Goal: Task Accomplishment & Management: Manage account settings

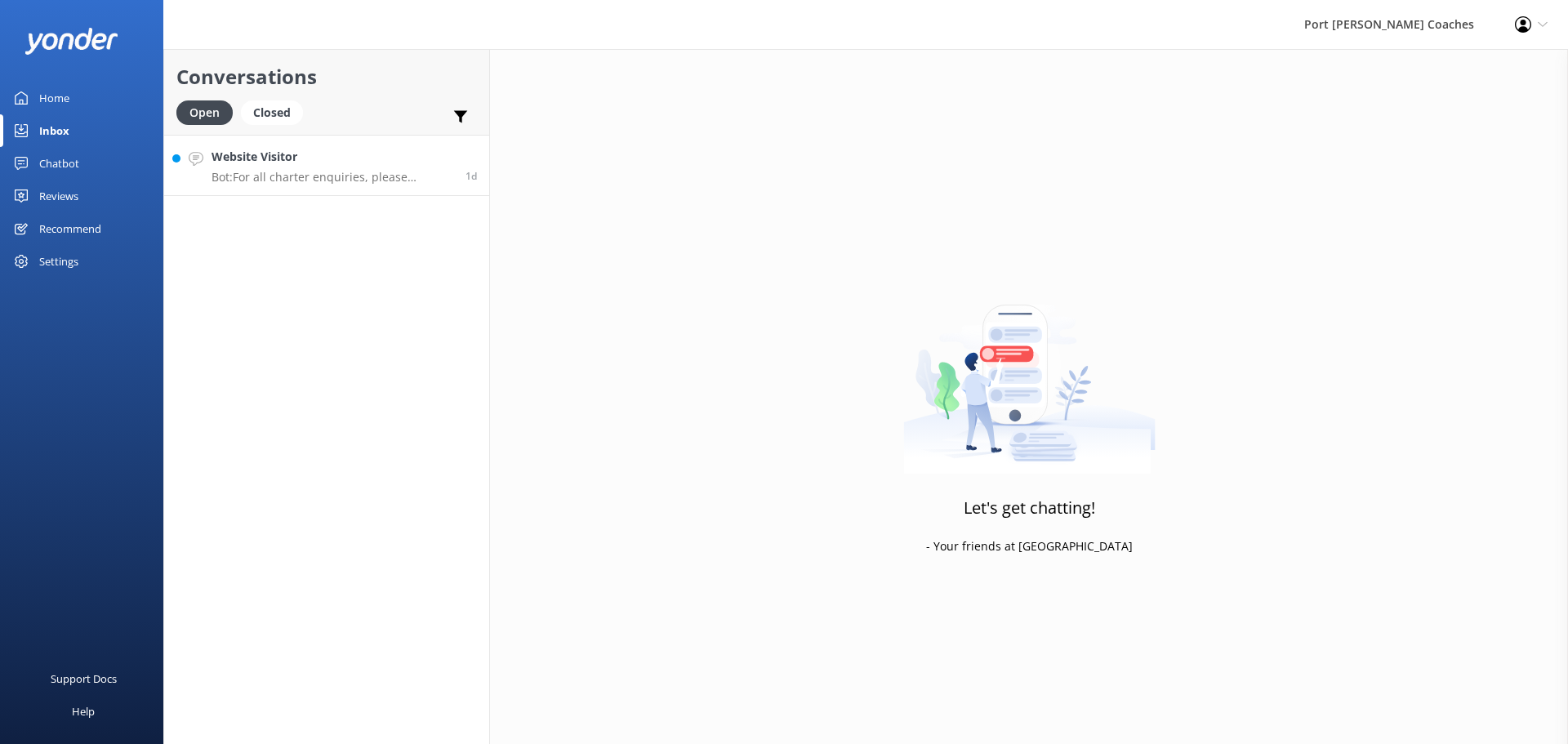
click at [308, 162] on h4 "Website Visitor" at bounding box center [332, 157] width 242 height 18
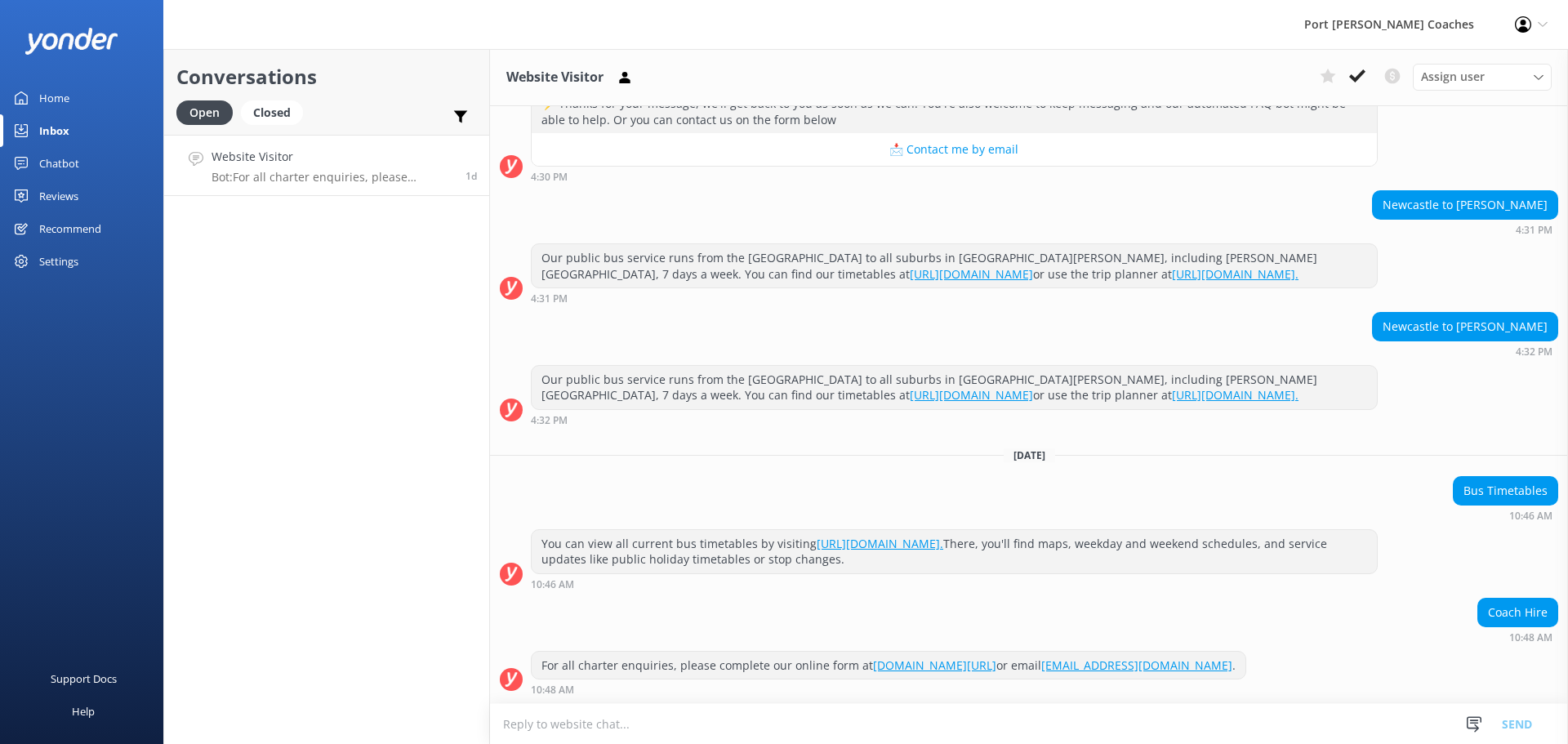
scroll to position [3160, 0]
click at [1541, 73] on icon at bounding box center [1539, 78] width 10 height 10
click at [1291, 29] on div "Port [PERSON_NAME] Coaches Profile Settings Logout" at bounding box center [784, 24] width 1568 height 49
click at [1348, 78] on button at bounding box center [1357, 75] width 29 height 24
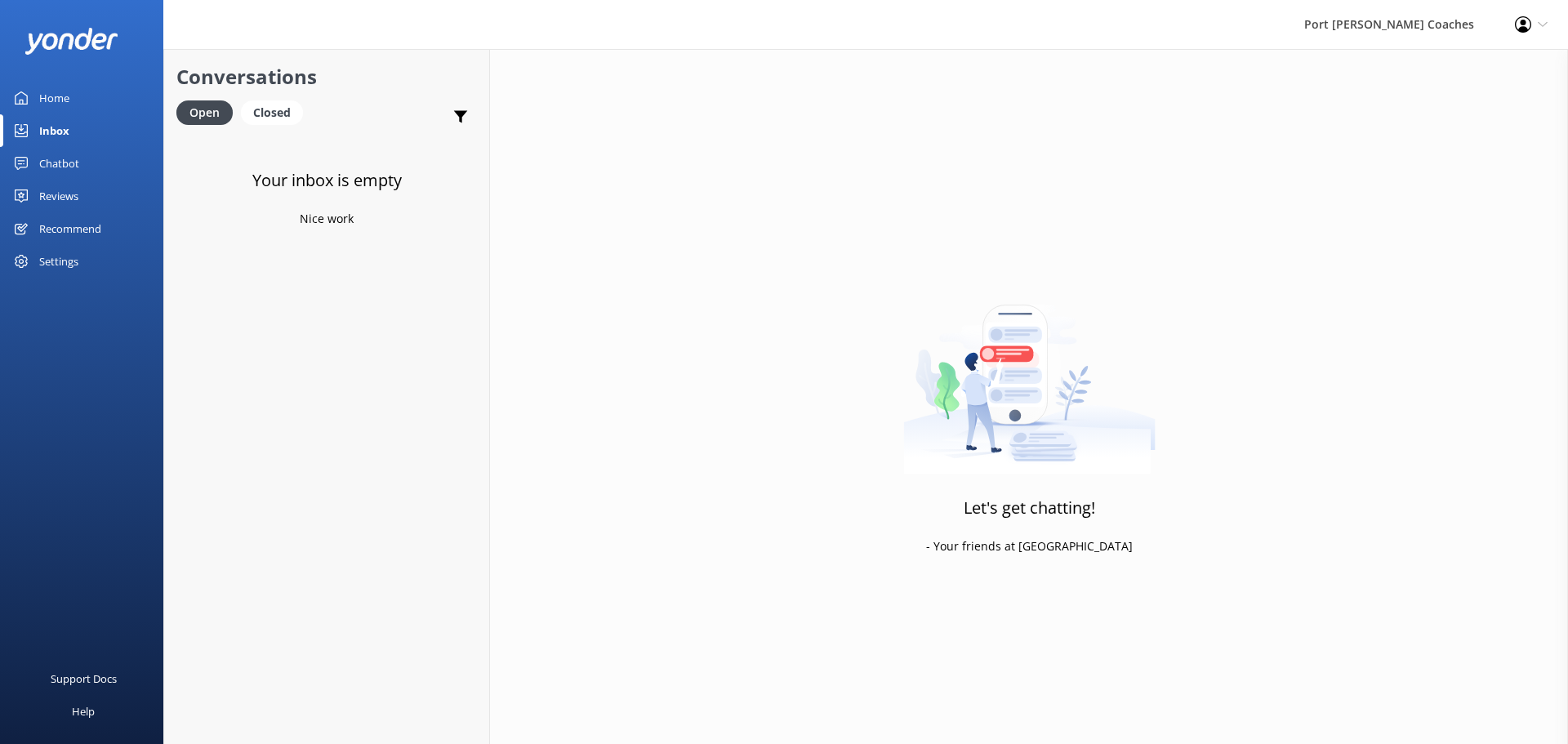
click at [56, 104] on div "Home" at bounding box center [54, 98] width 30 height 33
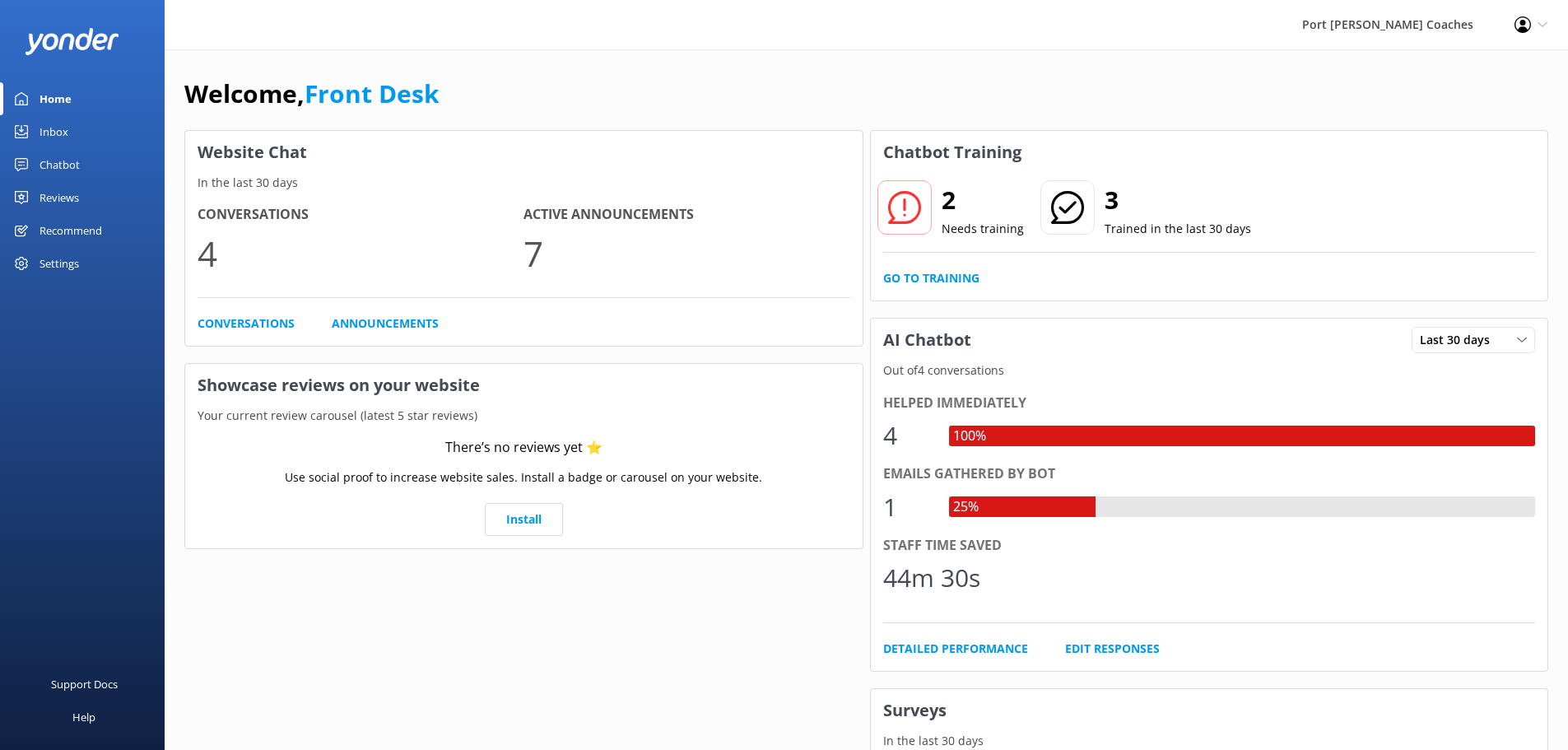
click at [61, 103] on div "Home" at bounding box center [56, 98] width 32 height 33
click at [59, 131] on div "Inbox" at bounding box center [54, 131] width 29 height 33
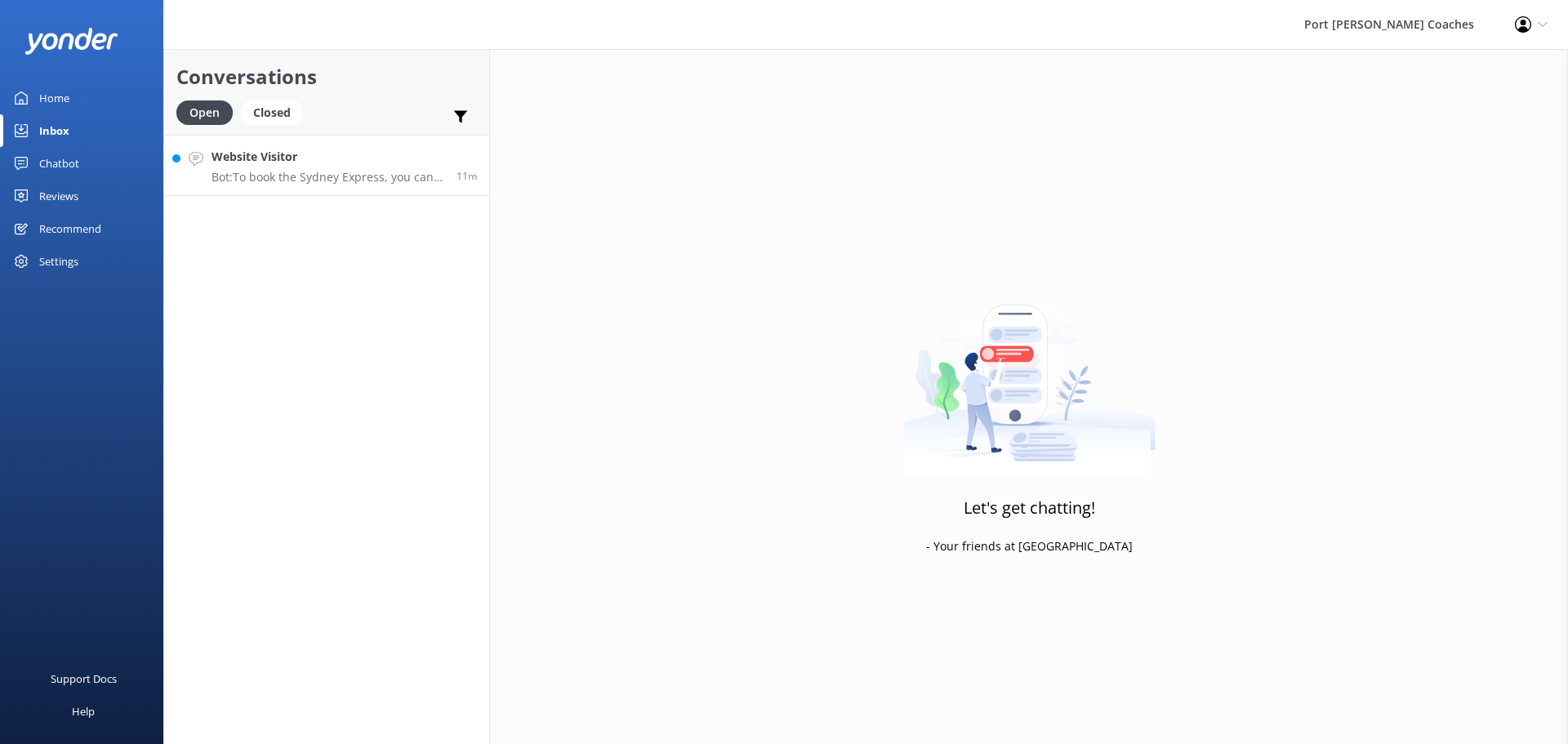
click at [326, 182] on p "Bot: To book the Sydney Express, you can view live availability and make your b…" at bounding box center [327, 178] width 233 height 15
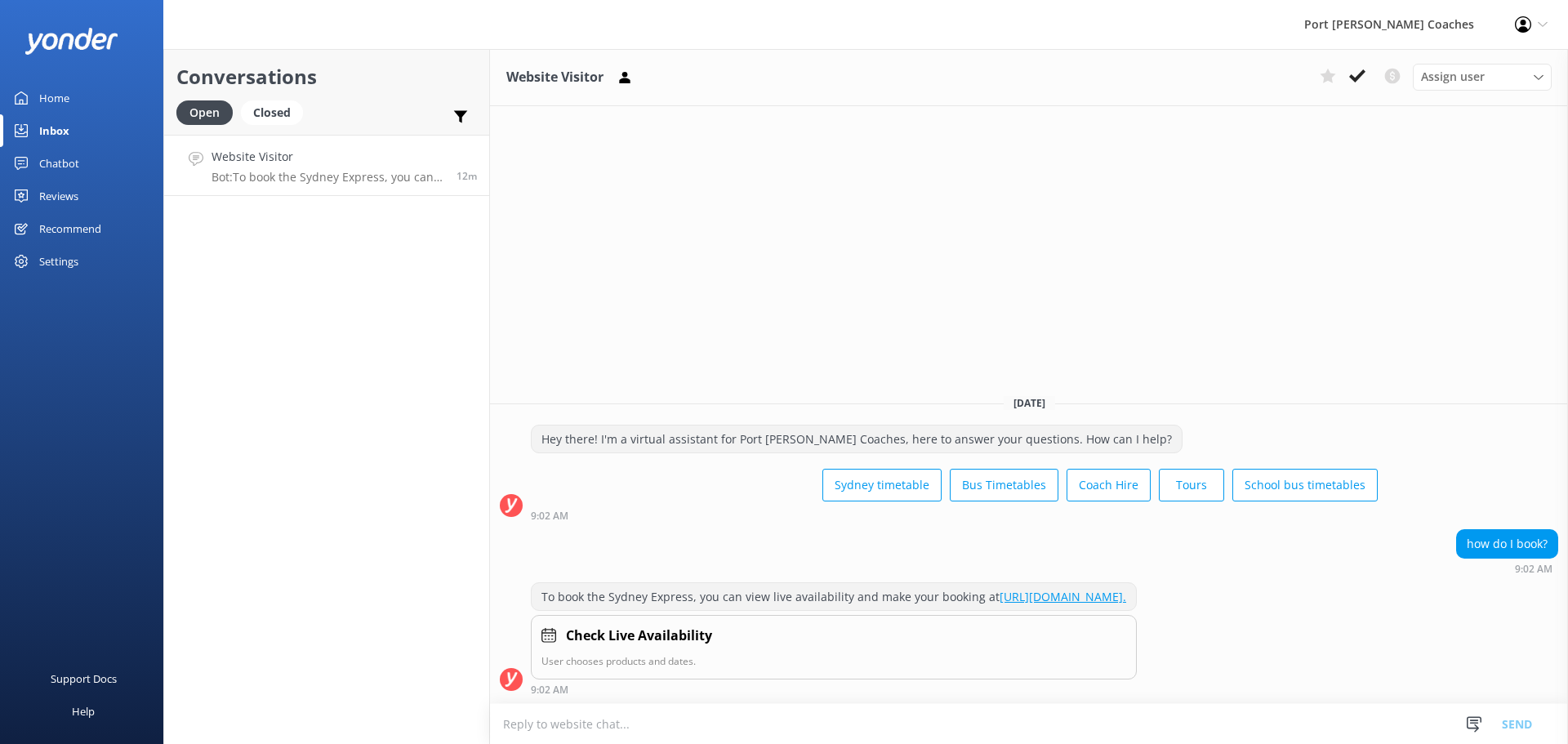
click at [58, 169] on div "Chatbot" at bounding box center [59, 163] width 40 height 33
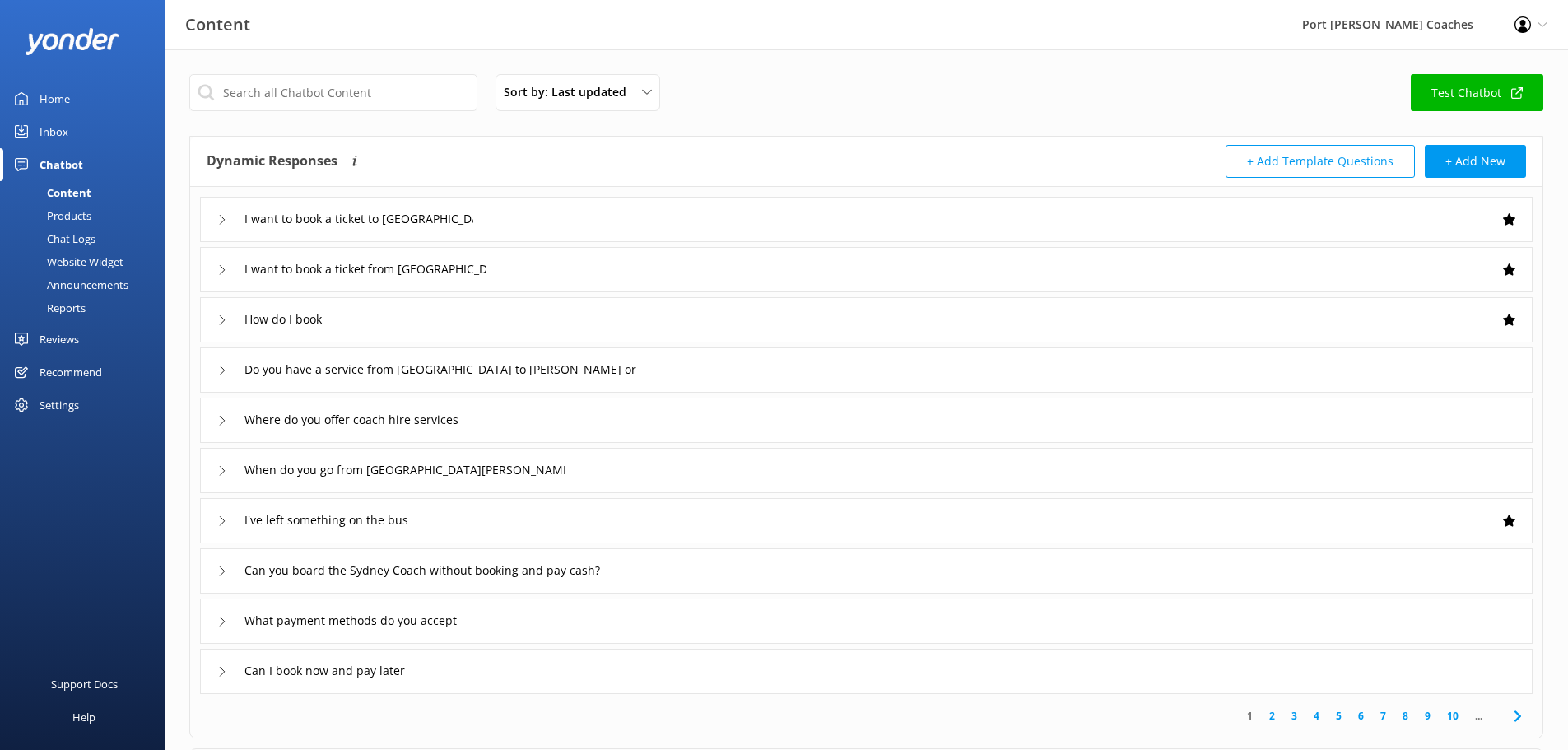
click at [71, 282] on div "Announcements" at bounding box center [69, 285] width 119 height 23
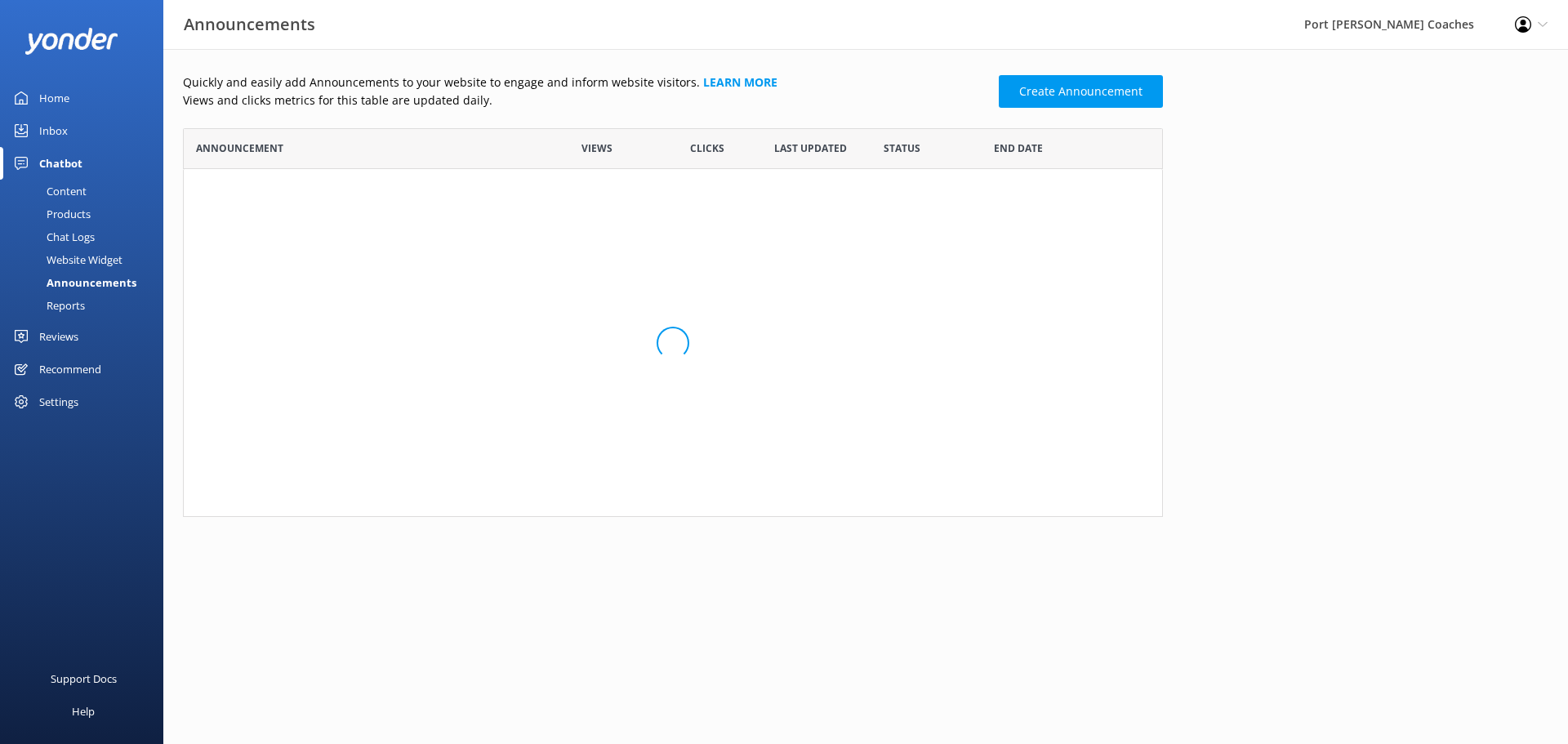
scroll to position [515, 968]
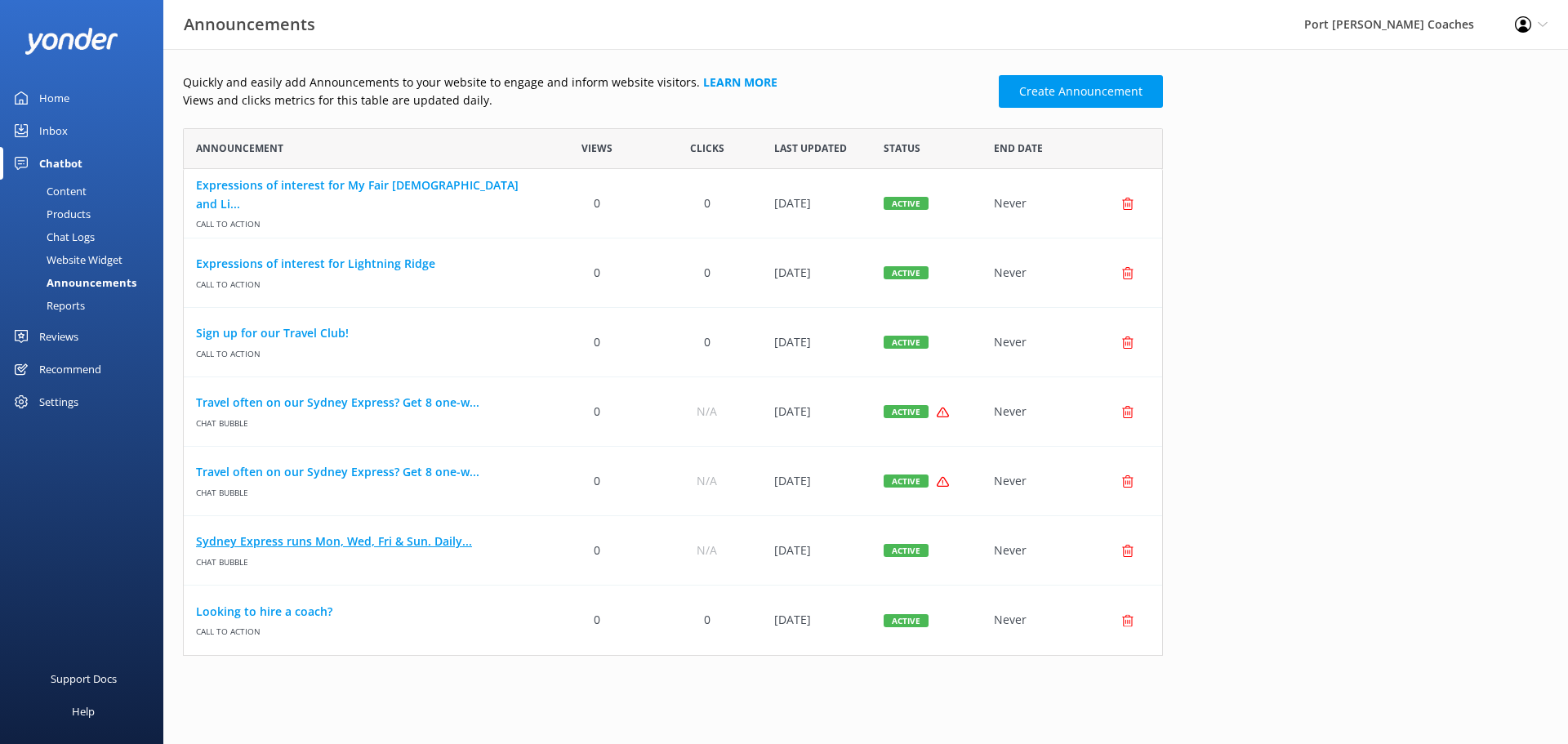
click at [225, 541] on link "Sydney Express runs Mon, Wed, Fri & Sun. Daily..." at bounding box center [363, 542] width 334 height 18
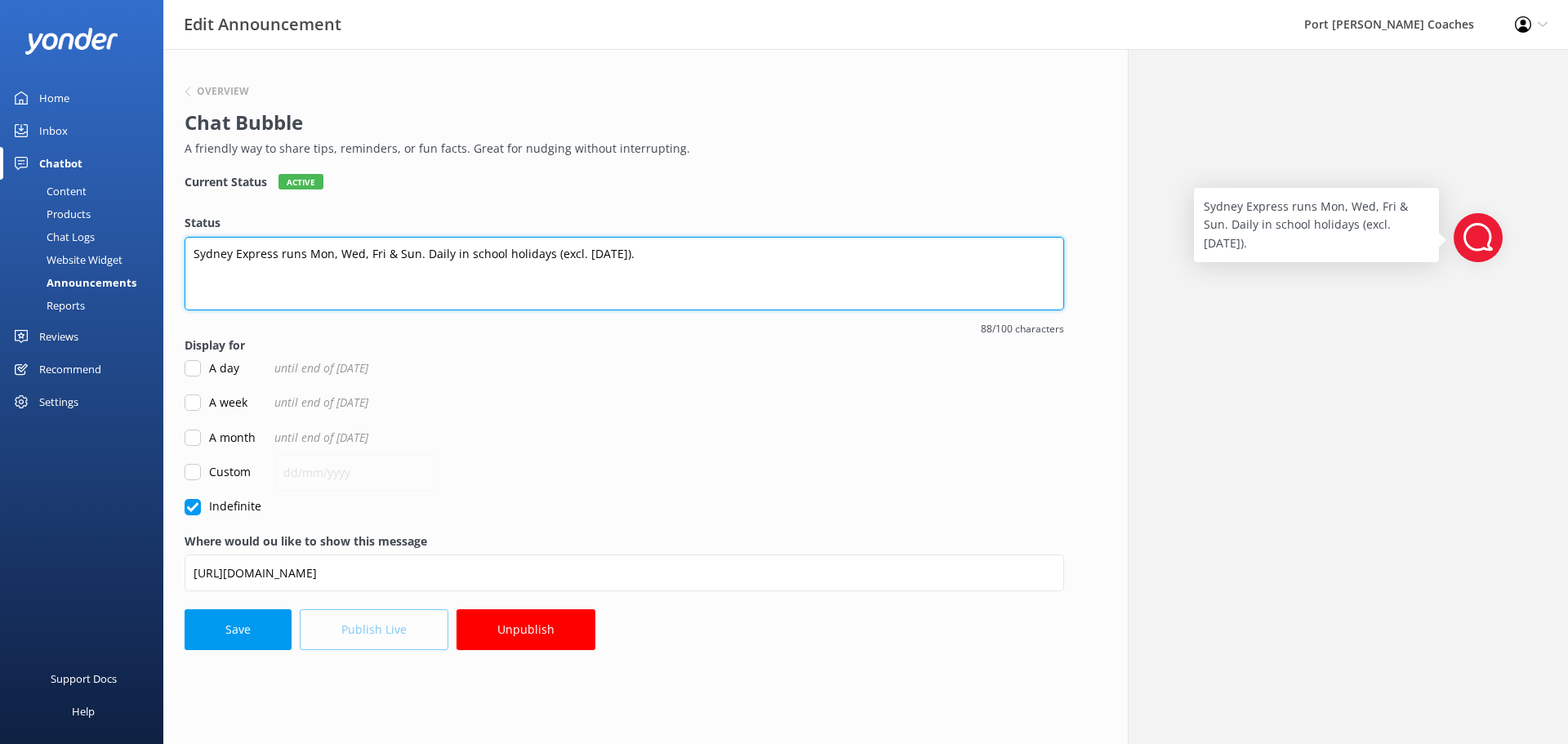
click at [387, 254] on textarea "Sydney Express runs Mon, Wed, Fri & Sun. Daily in school holidays (excl. [DATE]…" at bounding box center [625, 274] width 880 height 73
type textarea "Sydney Express runs Mon, Wed, Fri and Sun. Daily in school holidays (excl. [DAT…"
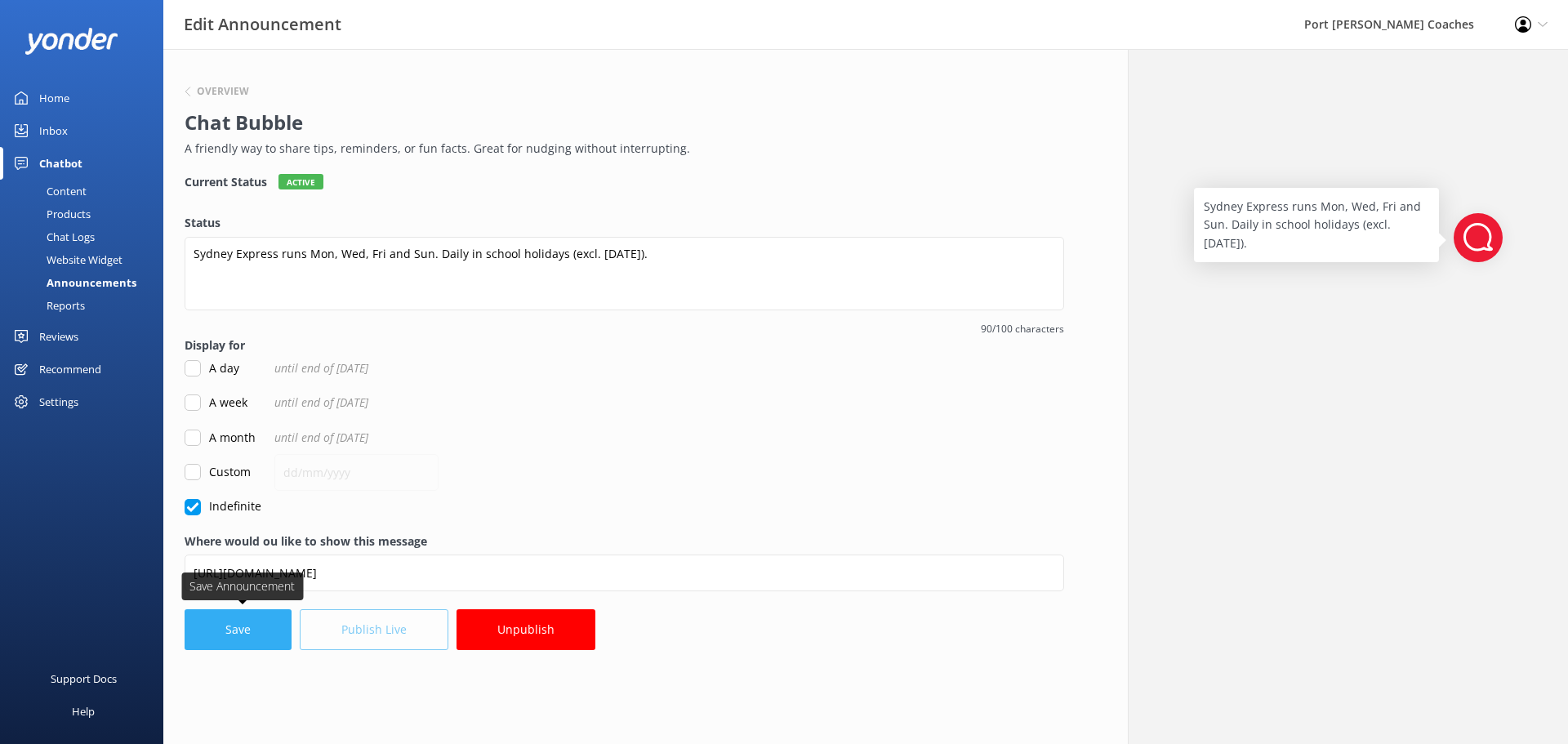
click at [267, 636] on button "Save" at bounding box center [238, 630] width 107 height 41
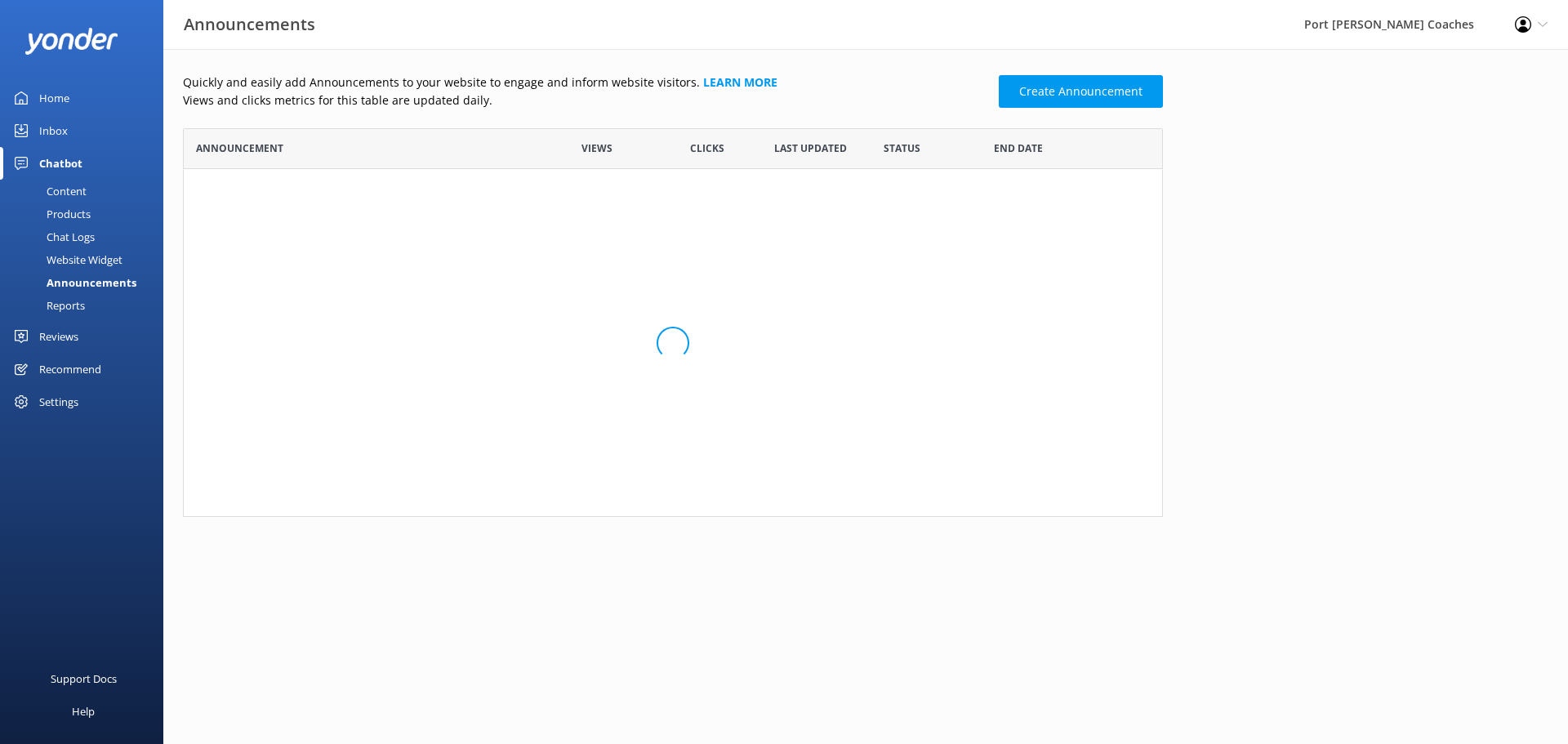
scroll to position [515, 968]
